Goal: Transaction & Acquisition: Purchase product/service

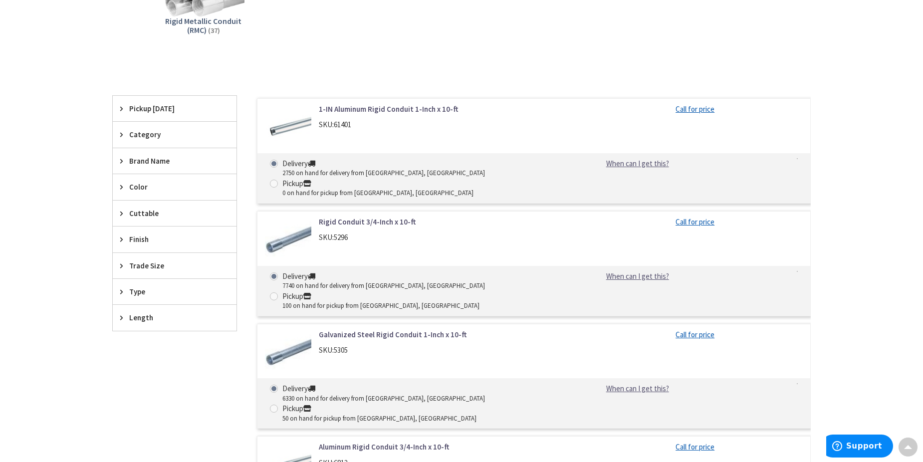
scroll to position [249, 0]
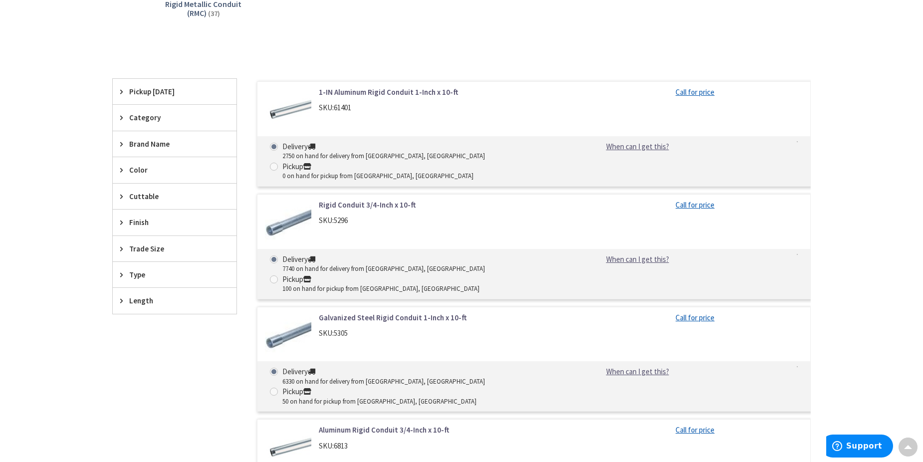
click at [121, 225] on icon at bounding box center [123, 222] width 7 height 7
click at [148, 263] on span "Hot Dip Galvanized" at bounding box center [175, 259] width 124 height 17
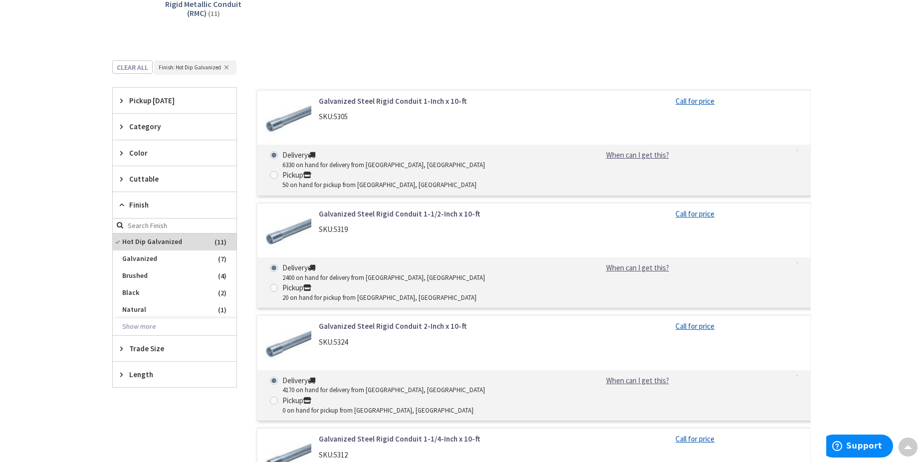
click at [141, 350] on span "Trade Size" at bounding box center [169, 348] width 81 height 10
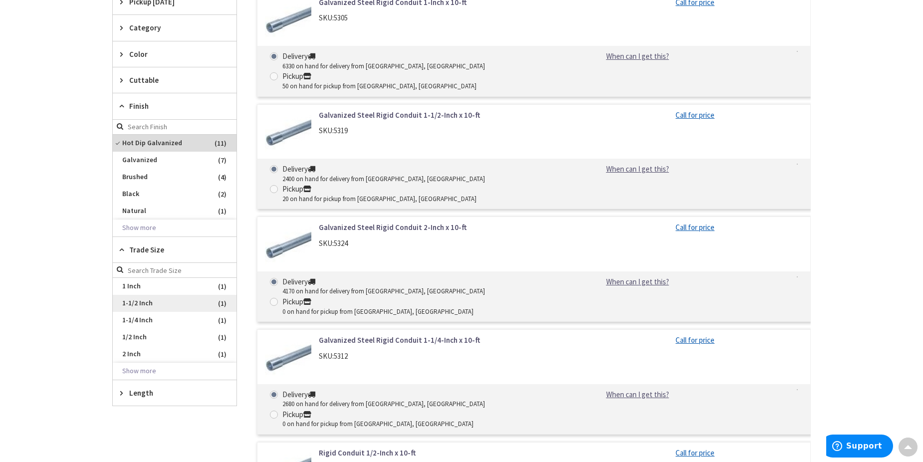
scroll to position [349, 0]
click at [142, 371] on button "Show more" at bounding box center [175, 370] width 124 height 17
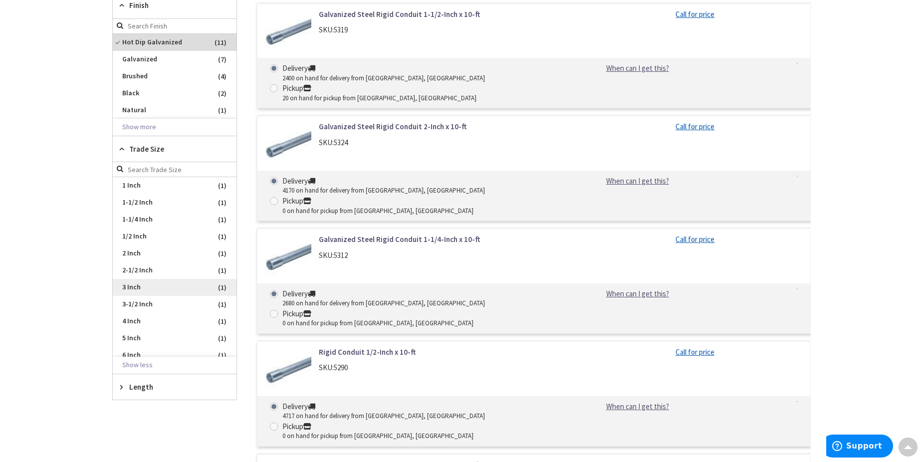
scroll to position [200, 0]
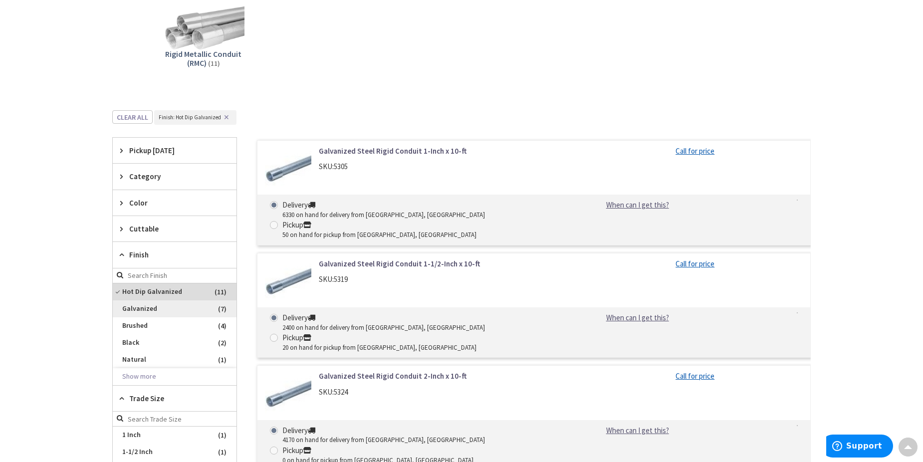
click at [148, 312] on span "Galvanized" at bounding box center [175, 308] width 124 height 17
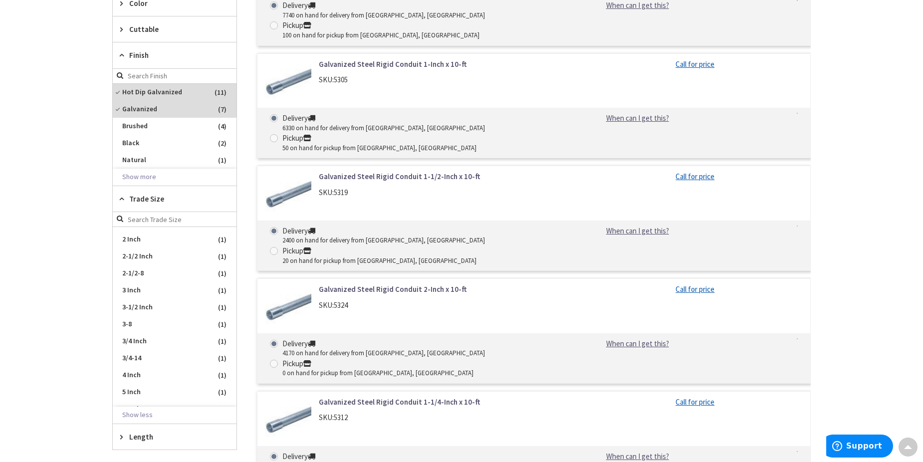
scroll to position [126, 0]
click at [123, 332] on span "3/4 Inch" at bounding box center [175, 330] width 124 height 17
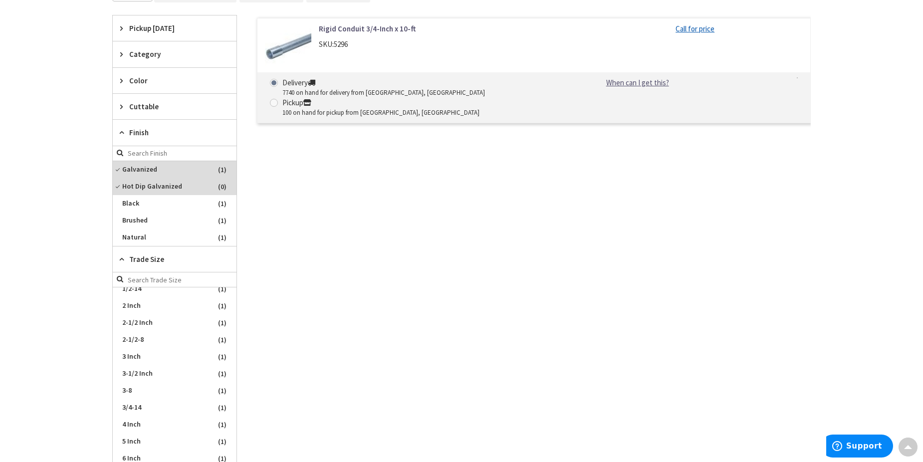
scroll to position [200, 0]
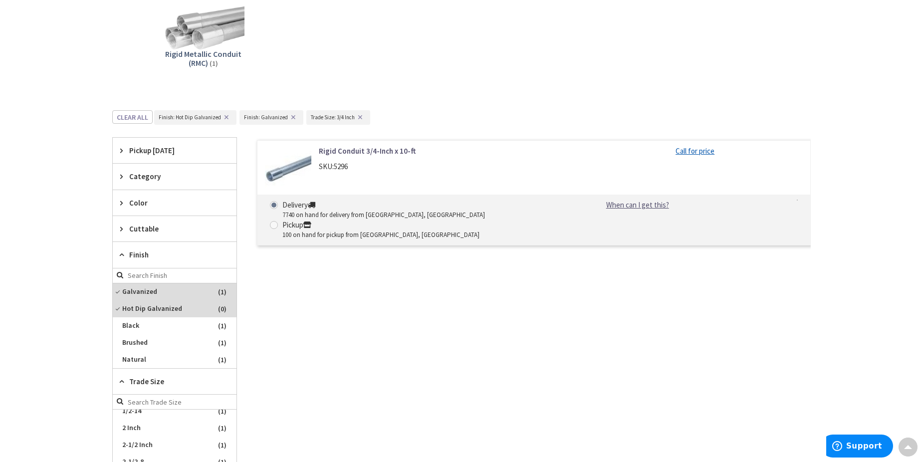
click at [347, 151] on link "Rigid Conduit 3/4-Inch x 10-ft" at bounding box center [446, 151] width 254 height 10
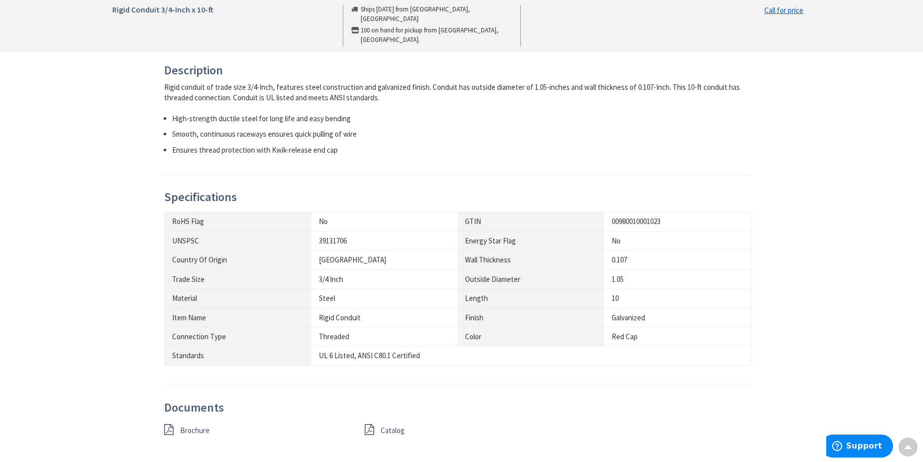
scroll to position [449, 0]
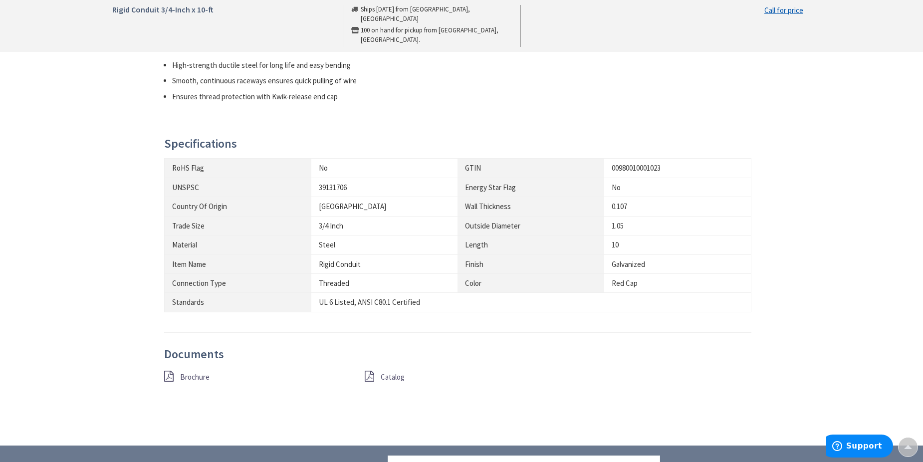
click at [193, 376] on span "Brochure" at bounding box center [194, 376] width 29 height 9
